Goal: Task Accomplishment & Management: Manage account settings

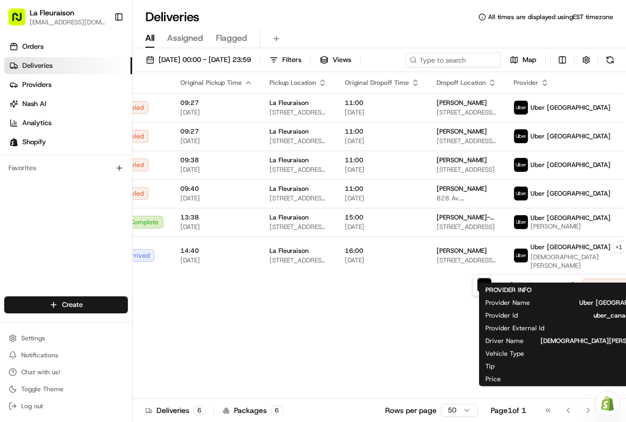
click at [397, 318] on html "La Fleuraison [EMAIL_ADDRESS][DOMAIN_NAME] Toggle Sidebar Orders Deliveries Pro…" at bounding box center [313, 211] width 626 height 422
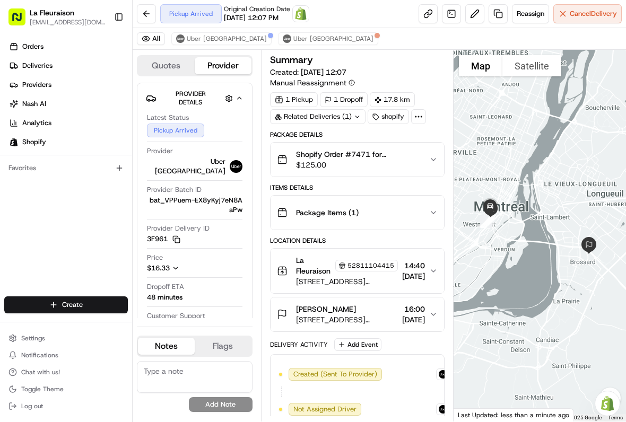
click at [588, 14] on span "Cancel Delivery" at bounding box center [593, 14] width 47 height 10
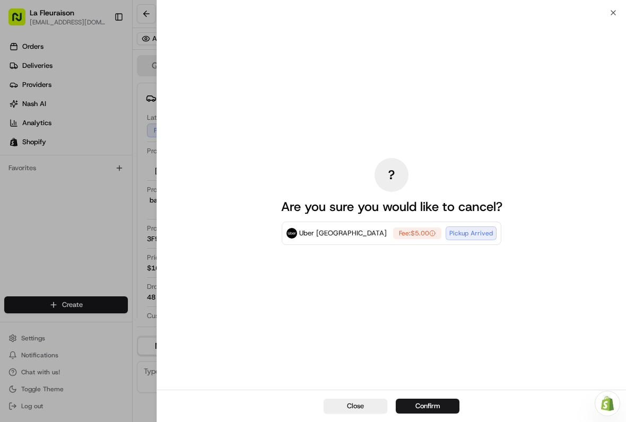
click at [432, 407] on button "Confirm" at bounding box center [428, 406] width 64 height 15
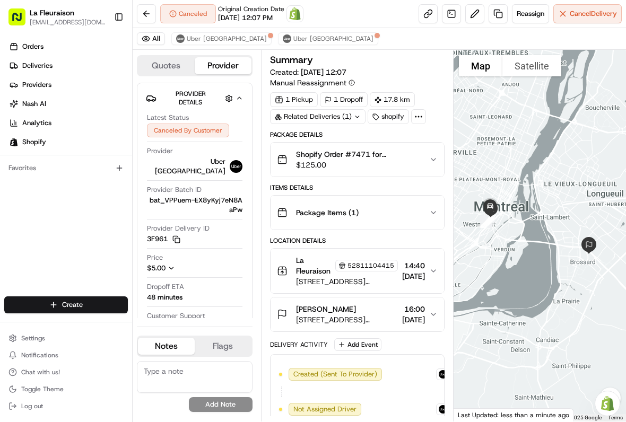
click at [68, 64] on link "Deliveries" at bounding box center [68, 65] width 128 height 17
